Goal: Transaction & Acquisition: Purchase product/service

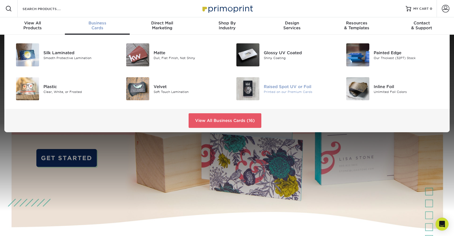
click at [275, 87] on div "Raised Spot UV or Foil" at bounding box center [298, 87] width 69 height 6
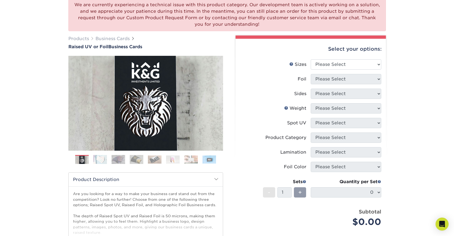
scroll to position [54, 0]
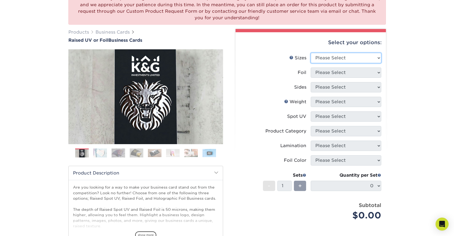
click at [340, 60] on select "Please Select 2" x 3.5" - Standard" at bounding box center [346, 58] width 71 height 10
select select "2.00x3.50"
click at [311, 53] on select "Please Select 2" x 3.5" - Standard" at bounding box center [346, 58] width 71 height 10
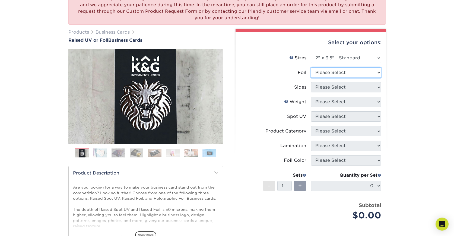
click at [321, 74] on select "Please Select No Yes" at bounding box center [346, 73] width 71 height 10
select select "1"
click at [311, 68] on select "Please Select No Yes" at bounding box center [346, 73] width 71 height 10
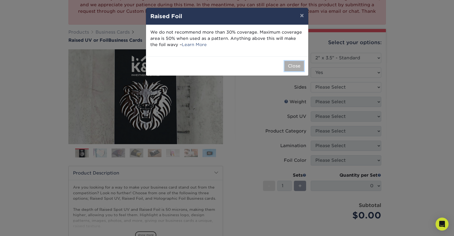
click at [292, 61] on button "Close" at bounding box center [294, 66] width 20 height 10
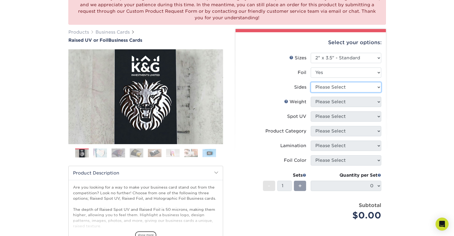
click at [333, 88] on select "Please Select Print Both Sides - Foil Both Sides Print Both Sides - Foil Front …" at bounding box center [346, 87] width 71 height 10
select select "e9e9dfb3-fba1-4d60-972c-fd9ca5904d33"
click at [311, 82] on select "Please Select Print Both Sides - Foil Both Sides Print Both Sides - Foil Front …" at bounding box center [346, 87] width 71 height 10
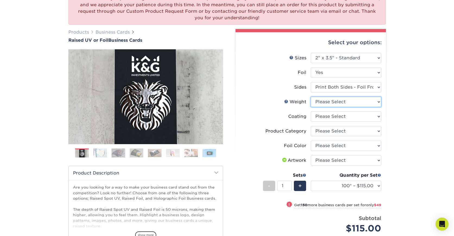
click at [334, 102] on select "Please Select 16PT" at bounding box center [346, 102] width 71 height 10
select select "16PT"
click at [311, 97] on select "Please Select 16PT" at bounding box center [346, 102] width 71 height 10
click at [337, 118] on select at bounding box center [346, 117] width 71 height 10
select select "3e7618de-abca-4bda-9f97-8b9129e913d8"
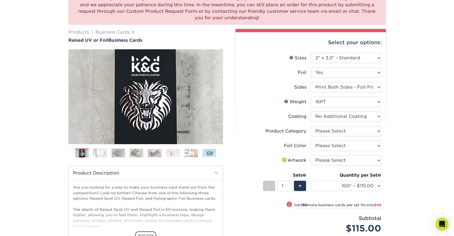
click at [311, 112] on select at bounding box center [346, 117] width 71 height 10
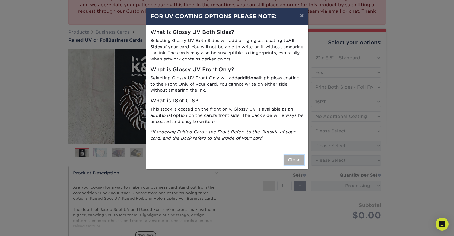
click at [293, 158] on button "Close" at bounding box center [294, 160] width 20 height 10
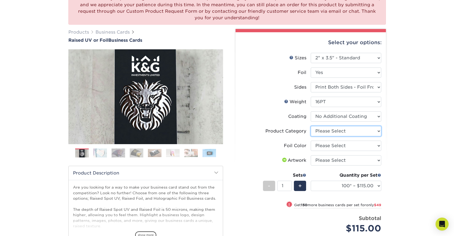
click at [332, 128] on select "Please Select Business Cards" at bounding box center [346, 131] width 71 height 10
select select "3b5148f1-0588-4f88-a218-97bcfdce65c1"
click at [311, 126] on select "Please Select Business Cards" at bounding box center [346, 131] width 71 height 10
click at [332, 144] on select "Please Select Silver Foil Gold Foil Holographic Foil" at bounding box center [346, 146] width 71 height 10
select select "a834dd52-fe06-4ed6-9a86-5bd3c2d02515"
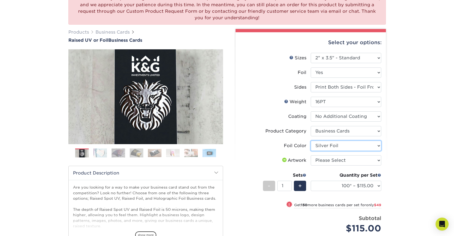
click at [311, 141] on select "Please Select Silver Foil Gold Foil Holographic Foil" at bounding box center [346, 146] width 71 height 10
click at [328, 159] on select "Please Select I will upload files I need a design - $100" at bounding box center [346, 161] width 71 height 10
select select "upload"
click at [311, 156] on select "Please Select I will upload files I need a design - $100" at bounding box center [346, 161] width 71 height 10
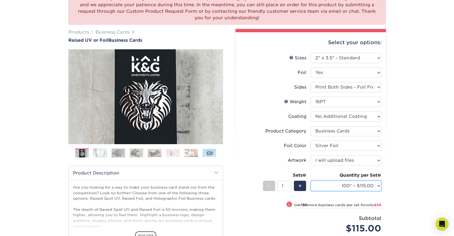
click at [377, 185] on select "100* – $115.00 250* – $164.00 500* – $221.00" at bounding box center [346, 186] width 71 height 10
select select "250* – $164.00"
click at [311, 181] on select "100* – $115.00 250* – $164.00 500* – $221.00" at bounding box center [346, 186] width 71 height 10
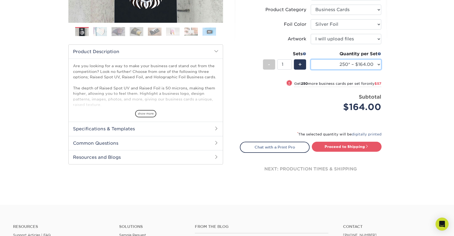
scroll to position [177, 0]
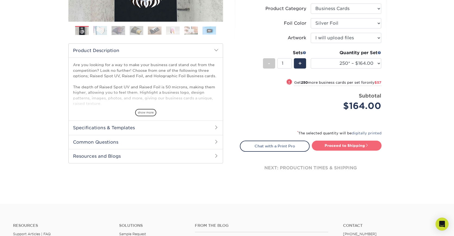
click at [347, 144] on link "Proceed to Shipping" at bounding box center [347, 146] width 70 height 10
type input "Set 1"
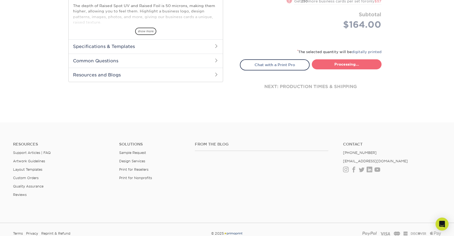
select select "1cbcb5c4-95c2-4600-ba81-4a6f4084a4d2"
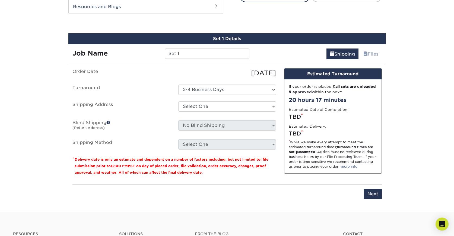
scroll to position [332, 0]
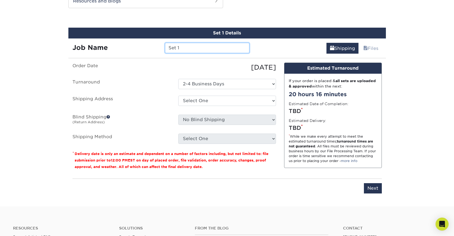
click at [183, 50] on input "Set 1" at bounding box center [207, 48] width 84 height 10
type input "KDills WGG"
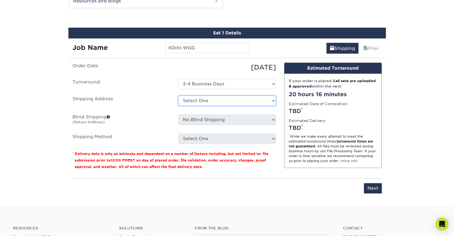
click at [238, 98] on select "Select One + Add New Address - Login" at bounding box center [227, 101] width 98 height 10
select select "newaddress"
click at [178, 96] on select "Select One + Add New Address - Login" at bounding box center [227, 101] width 98 height 10
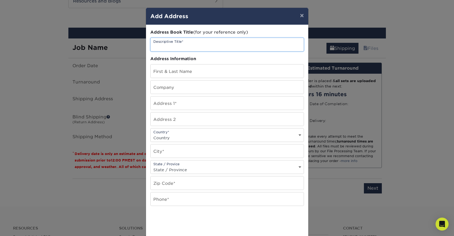
click at [194, 47] on input "text" at bounding box center [227, 44] width 153 height 13
type input "WGG KDills"
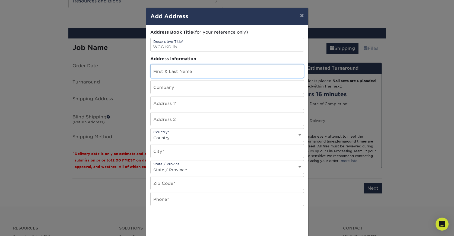
click at [180, 74] on input "text" at bounding box center [227, 71] width 153 height 13
type input "[PERSON_NAME]"
click at [179, 90] on input "text" at bounding box center [227, 87] width 153 height 13
type input "[PERSON_NAME] Labels"
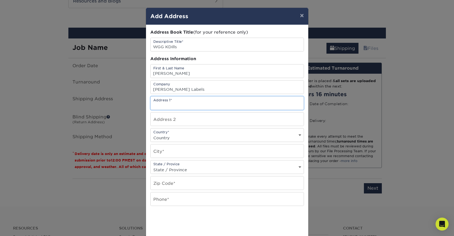
click at [202, 106] on input "text" at bounding box center [227, 103] width 153 height 13
paste input "[STREET_ADDRESS]"
type input "[STREET_ADDRESS]"
click at [171, 139] on select "Country United States Canada ----------------------------- Afghanistan Albania …" at bounding box center [227, 138] width 153 height 8
select select "US"
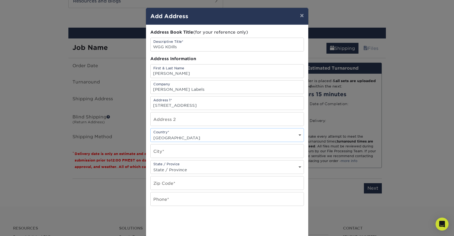
click at [151, 134] on select "Country United States Canada ----------------------------- Afghanistan Albania …" at bounding box center [227, 138] width 153 height 8
click at [169, 153] on input "text" at bounding box center [227, 151] width 153 height 13
type input "Chatanooga"
click at [202, 173] on select "State / Province Alabama Alaska Arizona Arkansas California Colorado Connecticu…" at bounding box center [227, 170] width 153 height 8
select select "TN"
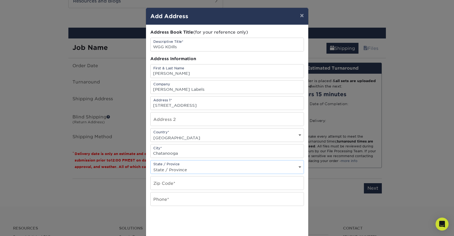
click at [151, 166] on select "State / Province Alabama Alaska Arizona Arkansas California Colorado Connecticu…" at bounding box center [227, 170] width 153 height 8
click at [165, 186] on input "text" at bounding box center [227, 183] width 153 height 13
click at [191, 120] on input "text" at bounding box center [227, 119] width 153 height 13
paste input "APT 325"
type input "APT 325"
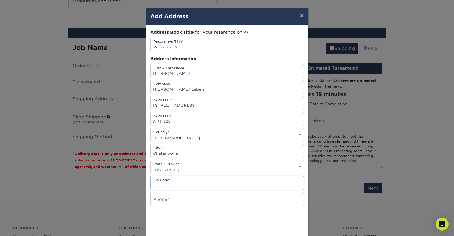
click at [173, 185] on input "text" at bounding box center [227, 183] width 153 height 13
paste input "37408"
type input "37408"
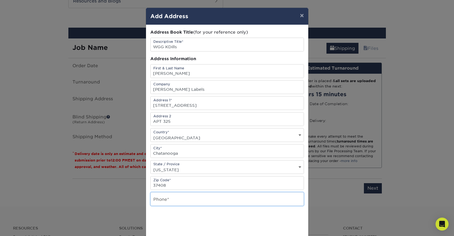
click at [167, 201] on input "text" at bounding box center [227, 199] width 153 height 13
paste input "706-847-2353"
type input "706-847-2353"
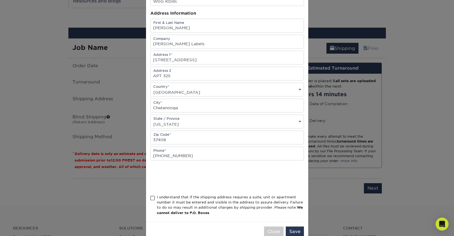
scroll to position [59, 0]
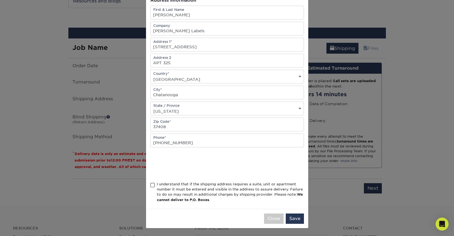
click at [150, 185] on span at bounding box center [152, 185] width 5 height 5
click at [0, 0] on input "I understand that if the shipping address requires a suite, unit or apartment n…" at bounding box center [0, 0] width 0 height 0
click at [296, 217] on button "Save" at bounding box center [295, 219] width 18 height 10
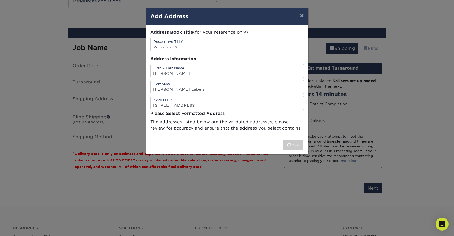
scroll to position [0, 0]
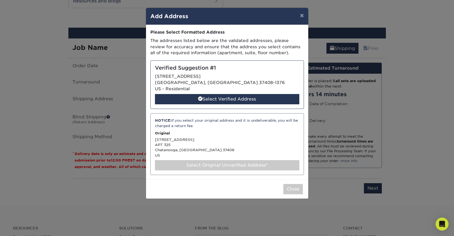
click at [223, 134] on p "Original" at bounding box center [227, 133] width 144 height 5
select select "286553"
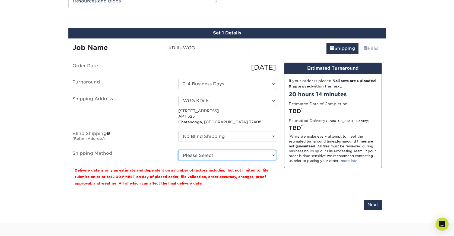
click at [218, 156] on select "Please Select Ground Shipping (+$7.84) 3 Day Shipping Service (+$20.06) 2 Day A…" at bounding box center [227, 155] width 98 height 10
select select "03"
click at [178, 150] on select "Please Select Ground Shipping (+$7.84) 3 Day Shipping Service (+$20.06) 2 Day A…" at bounding box center [227, 155] width 98 height 10
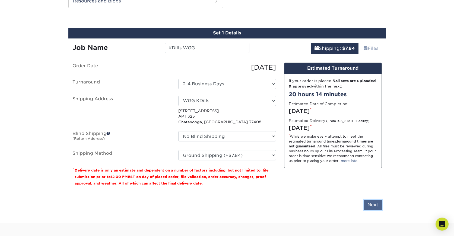
click at [374, 203] on input "Next" at bounding box center [373, 205] width 18 height 10
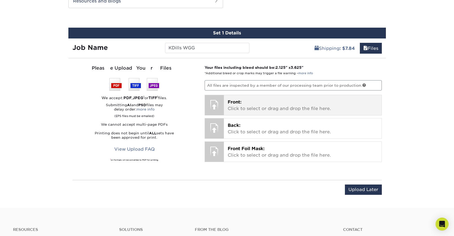
click at [295, 103] on p "Front: Click to select or drag and drop the file here." at bounding box center [303, 105] width 150 height 13
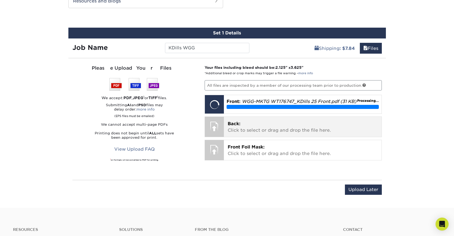
click at [300, 131] on p "Back: Click to select or drag and drop the file here." at bounding box center [303, 127] width 150 height 13
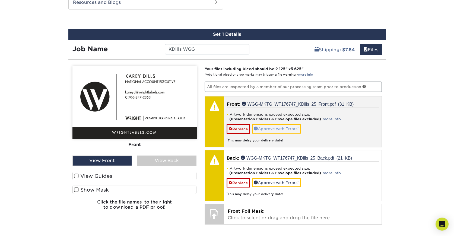
scroll to position [330, 0]
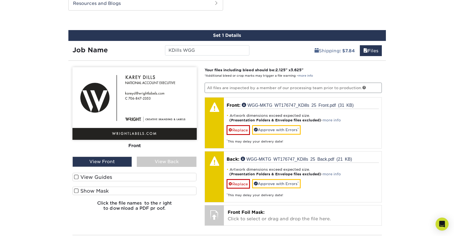
click at [76, 175] on span at bounding box center [76, 177] width 5 height 5
click at [0, 0] on input "View Guides" at bounding box center [0, 0] width 0 height 0
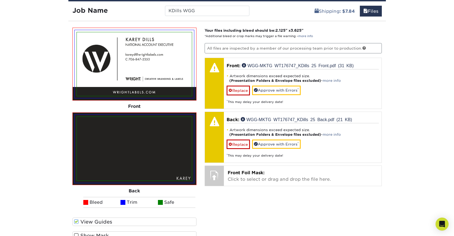
scroll to position [371, 0]
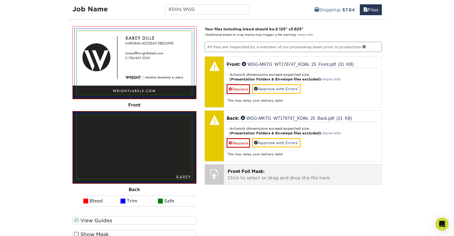
click at [237, 171] on span "Front Foil Mask:" at bounding box center [246, 171] width 37 height 5
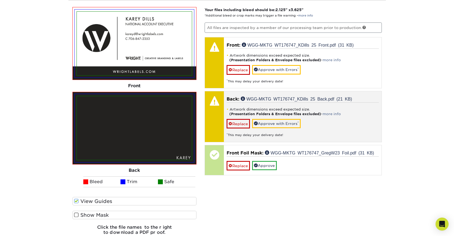
scroll to position [392, 0]
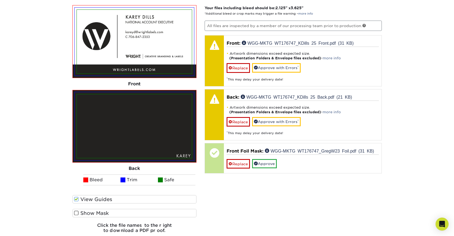
click at [103, 211] on label "Show Mask" at bounding box center [134, 213] width 124 height 8
click at [0, 0] on input "Show Mask" at bounding box center [0, 0] width 0 height 0
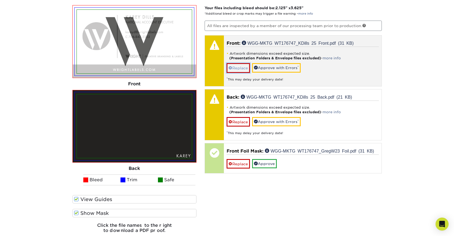
click at [238, 68] on link "Replace" at bounding box center [238, 68] width 23 height 10
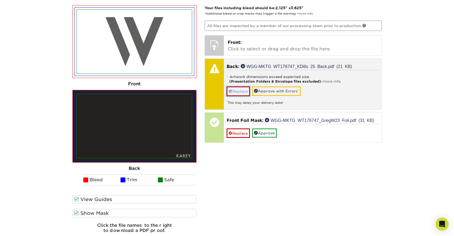
click at [239, 87] on link "Replace" at bounding box center [238, 92] width 23 height 10
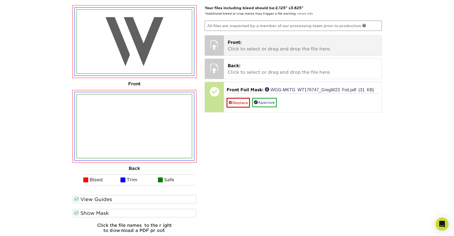
click at [254, 46] on p "Front: Click to select or drag and drop the file here." at bounding box center [303, 45] width 150 height 13
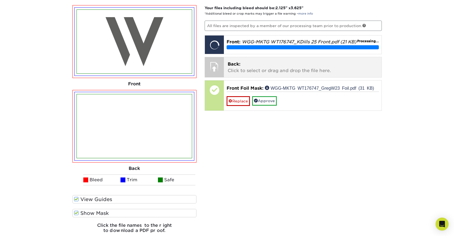
scroll to position [393, 0]
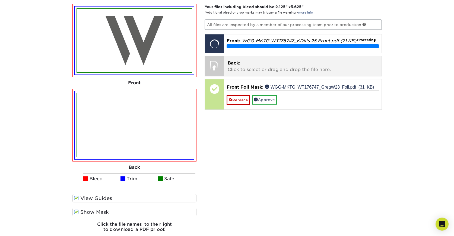
click at [284, 73] on p "Back: Click to select or drag and drop the file here." at bounding box center [303, 66] width 150 height 13
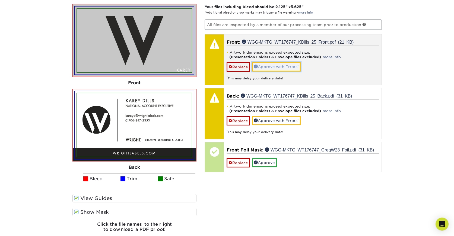
click at [281, 68] on link "Approve with Errors *" at bounding box center [276, 66] width 49 height 9
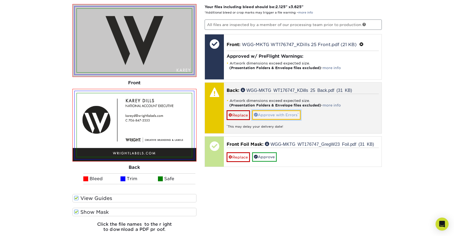
click at [278, 113] on link "Approve with Errors *" at bounding box center [276, 114] width 49 height 9
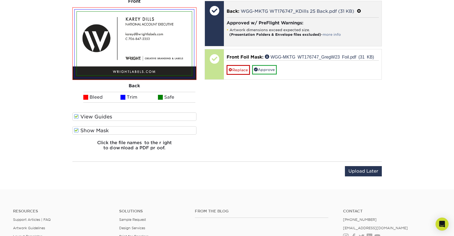
scroll to position [476, 0]
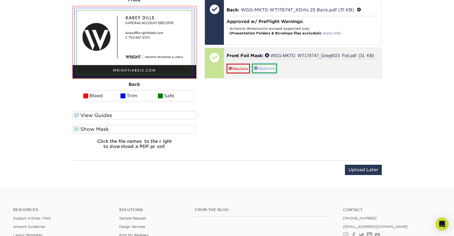
click at [262, 68] on link "Approve" at bounding box center [264, 68] width 25 height 9
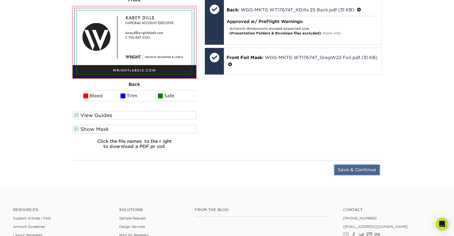
click at [360, 168] on input "Save & Continue" at bounding box center [356, 170] width 45 height 10
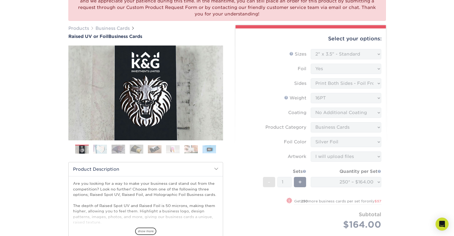
scroll to position [412, 0]
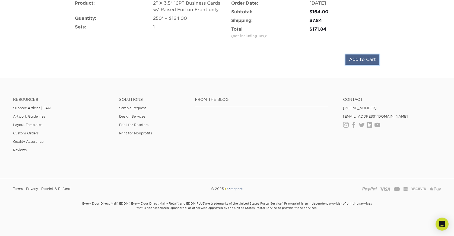
click at [357, 58] on input "Add to Cart" at bounding box center [363, 60] width 34 height 10
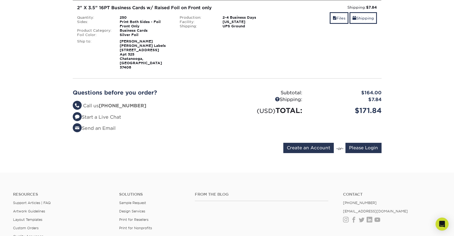
scroll to position [97, 0]
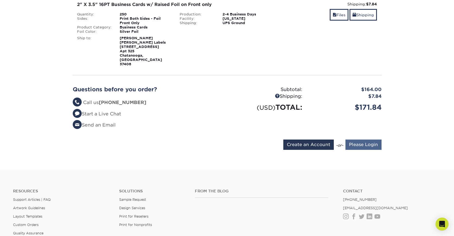
type input "[EMAIL_ADDRESS][DOMAIN_NAME]"
click at [361, 140] on input "Please Login" at bounding box center [364, 145] width 36 height 10
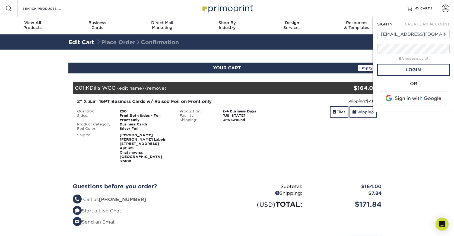
scroll to position [0, 0]
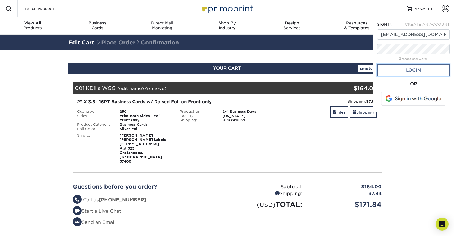
click at [415, 71] on link "Login" at bounding box center [413, 70] width 72 height 12
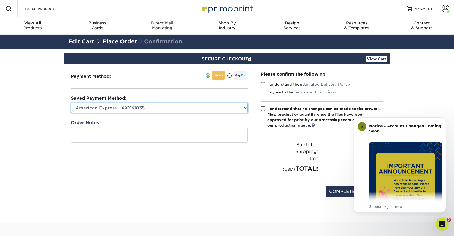
click at [245, 107] on select "American Express - XXXX1035 MasterCard - XXXX5894 New Credit Card" at bounding box center [159, 108] width 177 height 10
select select "56862"
click at [71, 103] on select "American Express - XXXX1035 MasterCard - XXXX5894 New Credit Card" at bounding box center [159, 108] width 177 height 10
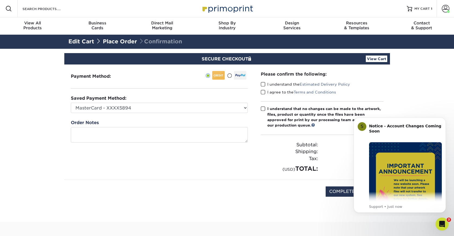
click at [261, 85] on span at bounding box center [263, 84] width 5 height 5
click at [0, 0] on input "I understand the Estimated Delivery Policy" at bounding box center [0, 0] width 0 height 0
click at [264, 94] on span at bounding box center [263, 92] width 5 height 5
click at [0, 0] on input "I agree to the Terms and Conditions" at bounding box center [0, 0] width 0 height 0
drag, startPoint x: 264, startPoint y: 109, endPoint x: 277, endPoint y: 111, distance: 12.8
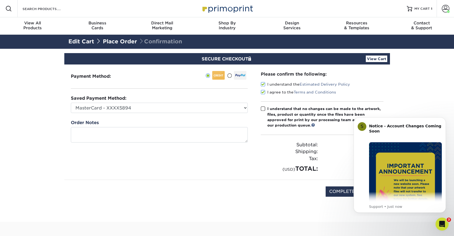
click at [265, 109] on label "I understand that no changes can be made to the artwork, files, product or quan…" at bounding box center [322, 117] width 123 height 22
click at [0, 0] on input "I understand that no changes can be made to the artwork, files, product or quan…" at bounding box center [0, 0] width 0 height 0
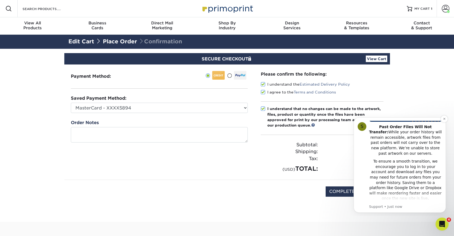
scroll to position [94, 0]
click at [444, 119] on icon "Dismiss notification" at bounding box center [444, 119] width 2 height 2
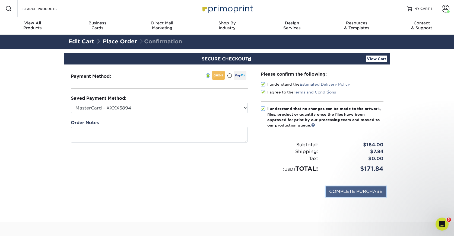
click at [354, 193] on input "COMPLETE PURCHASE" at bounding box center [356, 192] width 60 height 10
type input "PROCESSING, PLEASE WAIT..."
